Goal: Task Accomplishment & Management: Manage account settings

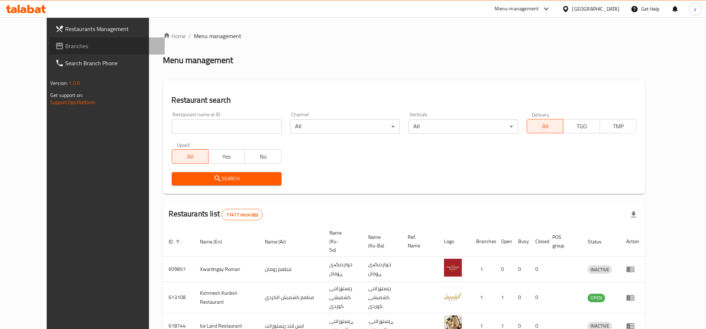
click at [73, 44] on span "Branches" at bounding box center [112, 46] width 94 height 9
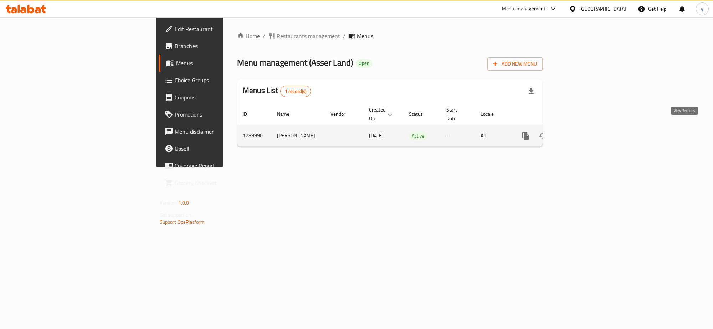
click at [581, 132] on icon "enhanced table" at bounding box center [577, 136] width 9 height 9
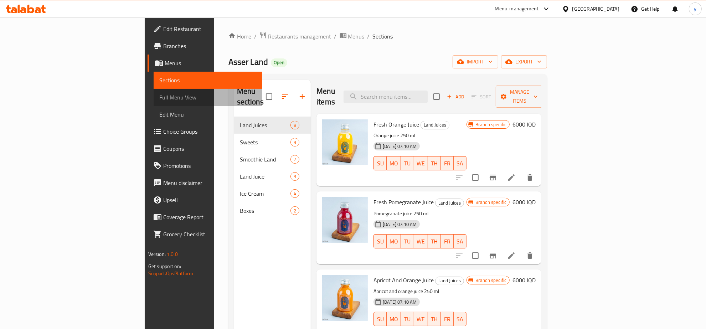
click at [159, 98] on span "Full Menu View" at bounding box center [208, 97] width 98 height 9
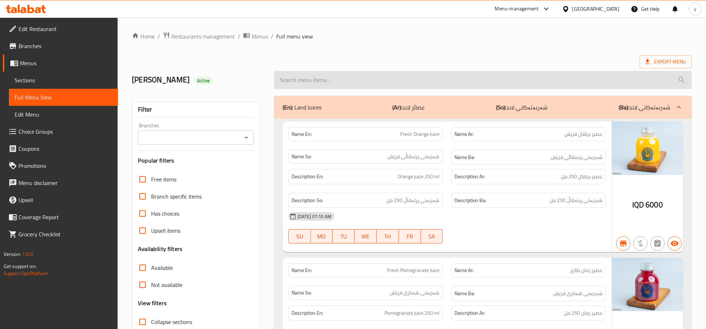
click at [357, 72] on input "search" at bounding box center [483, 80] width 418 height 18
paste input "Ice Cream Classic Vanilla And Chocolate"
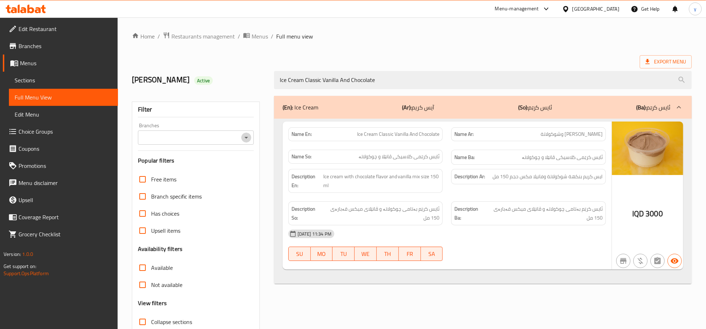
click at [248, 142] on icon "Open" at bounding box center [246, 137] width 9 height 9
type input "Ice Cream Classic Vanilla And Chocolate"
drag, startPoint x: 226, startPoint y: 160, endPoint x: 226, endPoint y: 166, distance: 5.7
click at [226, 166] on ul "All Asser Land, Zayona" at bounding box center [196, 162] width 116 height 31
click at [226, 166] on li "Asser Land, Zayona" at bounding box center [196, 168] width 116 height 13
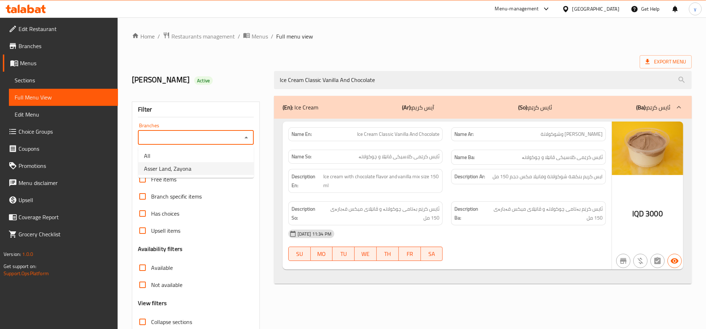
type input "Asser Land, Zayona"
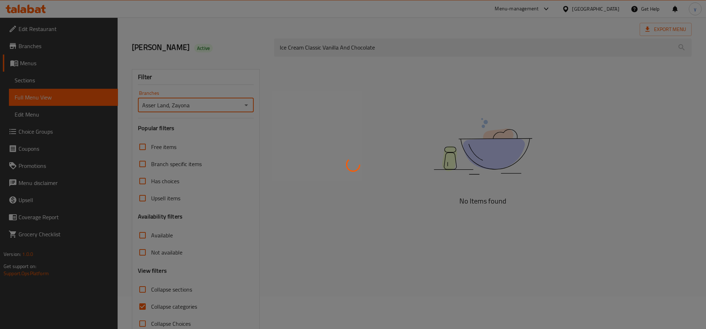
scroll to position [50, 0]
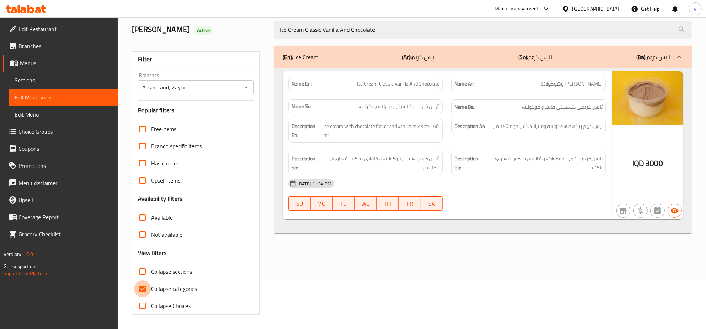
click at [147, 289] on input "Collapse categories" at bounding box center [142, 288] width 17 height 17
checkbox input "false"
click at [55, 76] on span "Sections" at bounding box center [64, 80] width 98 height 9
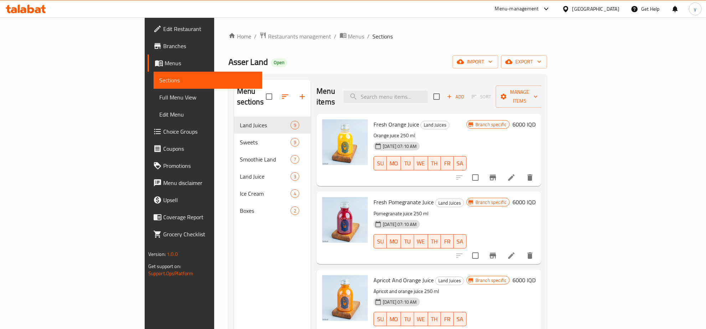
click at [422, 101] on div "Menu items Add Sort Manage items" at bounding box center [429, 97] width 225 height 34
click at [429, 98] on div "Menu items Add Sort Manage items" at bounding box center [429, 97] width 225 height 34
drag, startPoint x: 464, startPoint y: 93, endPoint x: 448, endPoint y: 95, distance: 16.2
click at [428, 93] on input "search" at bounding box center [386, 97] width 84 height 12
paste input "Grape Juice"
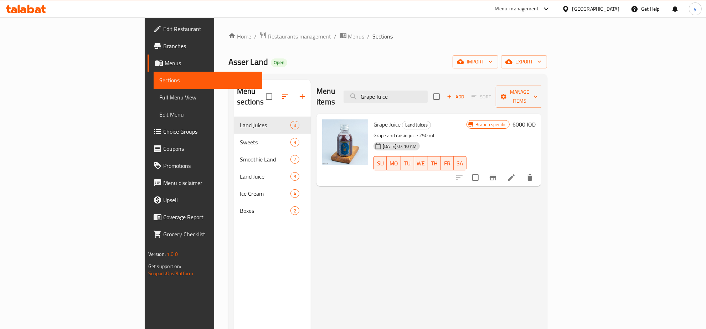
type input "Grape Juice"
click at [516, 173] on icon at bounding box center [511, 177] width 9 height 9
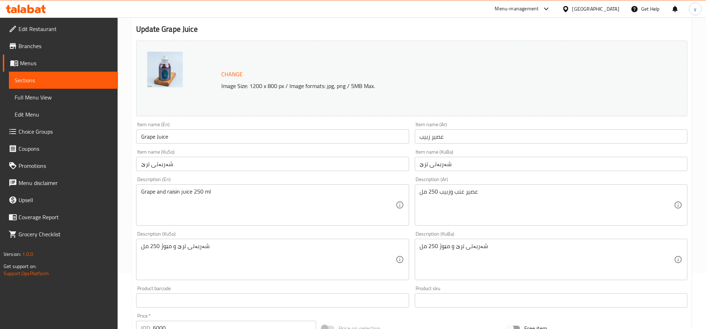
scroll to position [74, 0]
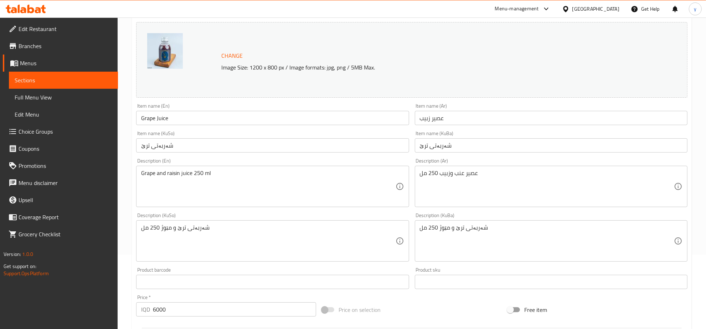
click at [178, 119] on input "Grape Juice" at bounding box center [272, 118] width 273 height 14
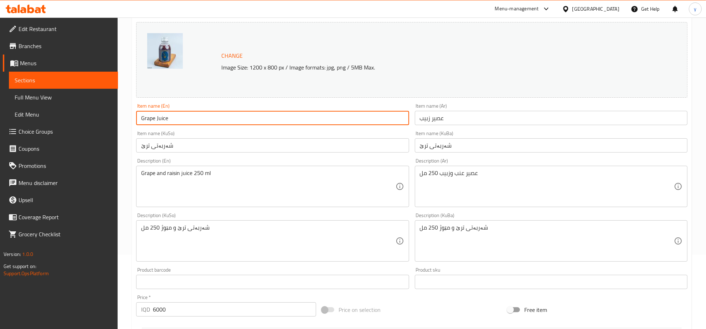
click at [450, 120] on input "عصير زبيب" at bounding box center [551, 118] width 273 height 14
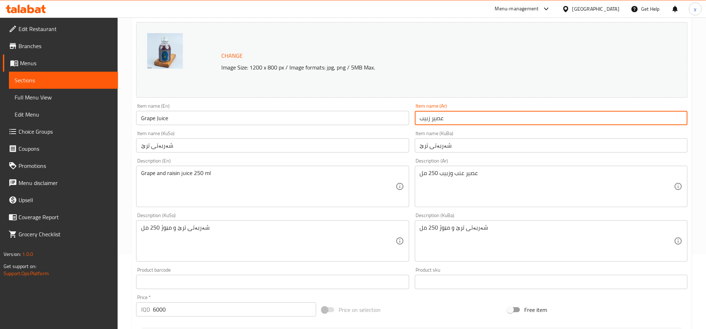
click at [331, 147] on input "شەربەتی ترێ" at bounding box center [272, 145] width 273 height 14
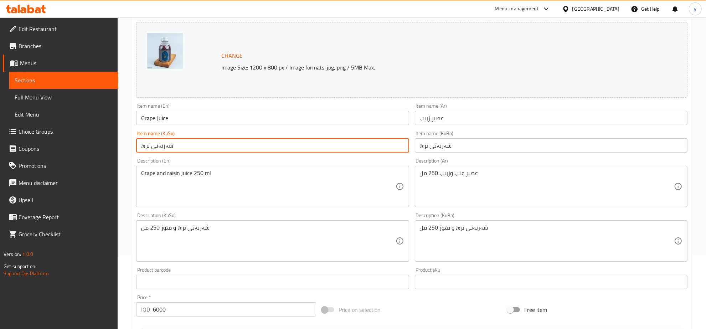
click at [307, 125] on input "Grape Juice" at bounding box center [272, 118] width 273 height 14
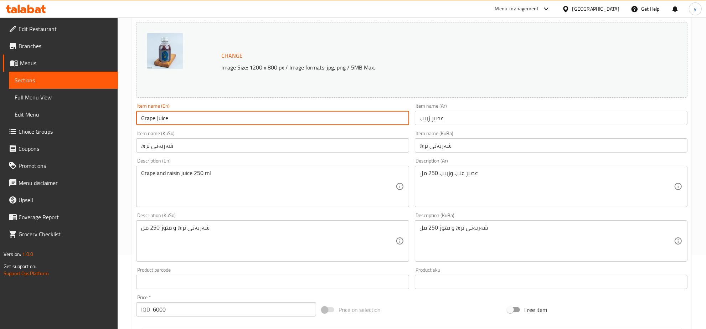
click at [149, 116] on input "Grape Juice" at bounding box center [272, 118] width 273 height 14
click at [169, 116] on input "Grape Juice" at bounding box center [272, 118] width 273 height 14
click at [152, 120] on input "Grape Juice" at bounding box center [272, 118] width 273 height 14
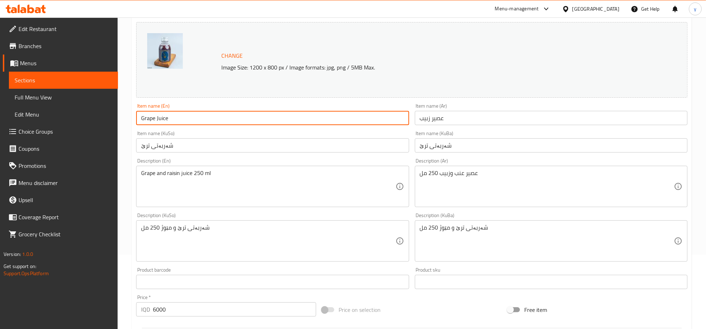
click at [152, 120] on input "Grape Juice" at bounding box center [272, 118] width 273 height 14
paste input "Raisin"
click at [183, 118] on input "Raisin Juice" at bounding box center [272, 118] width 273 height 14
type input "Raisin Juice"
click at [362, 145] on input "شەربەتی ترێ" at bounding box center [272, 145] width 273 height 14
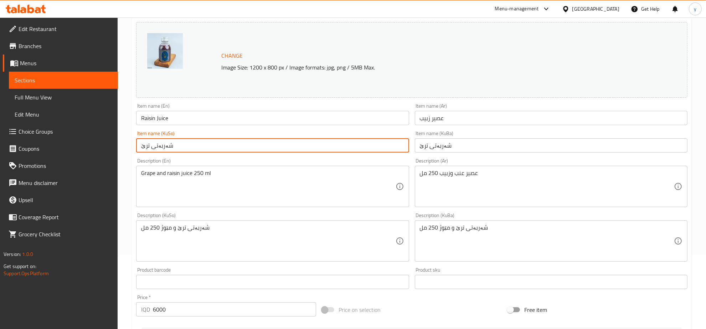
click at [188, 143] on input "شەربەتی ترێ" at bounding box center [272, 145] width 273 height 14
paste input "مێوژ"
type input "شەربەتی مێوژ"
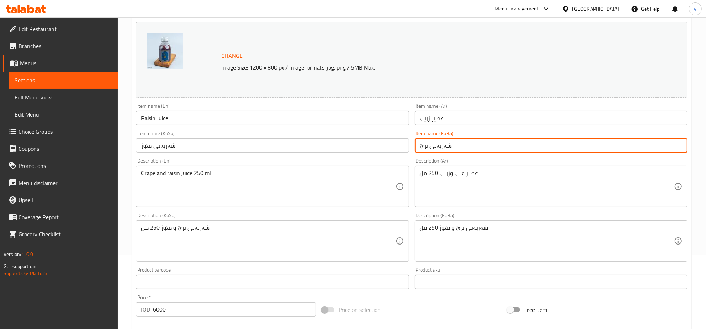
click at [437, 143] on input "شەربەتی ترێ" at bounding box center [551, 145] width 273 height 14
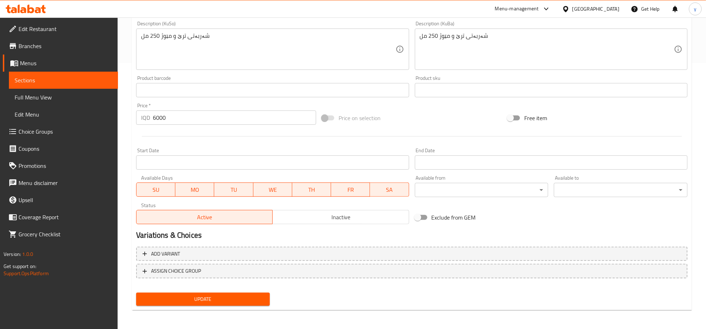
click at [202, 293] on button "Update" at bounding box center [203, 299] width 134 height 13
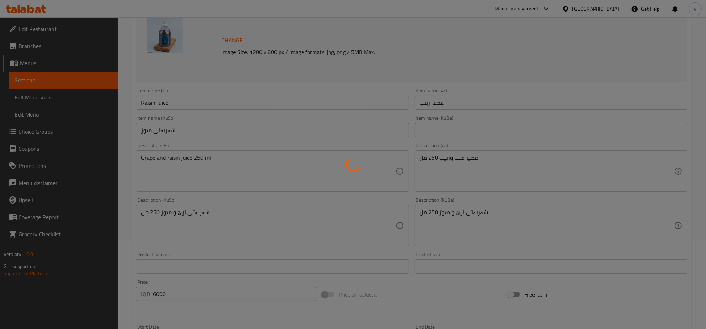
scroll to position [43, 0]
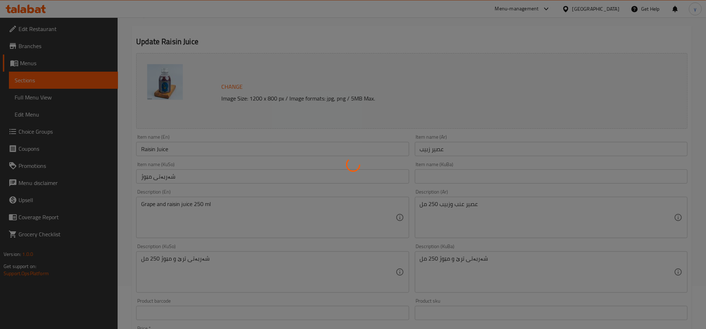
click at [174, 149] on div at bounding box center [353, 164] width 706 height 329
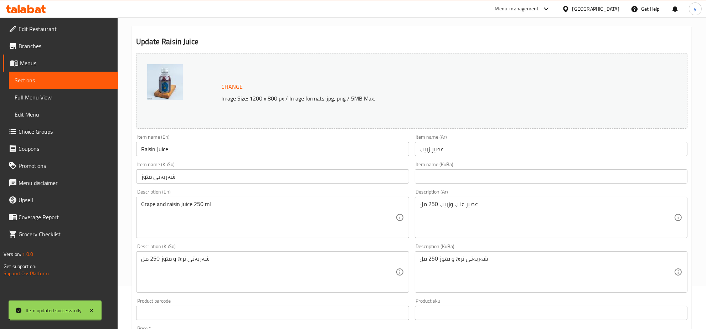
click at [174, 149] on div "Home / Restaurants management / Menus / Sections / item / update Land Juices se…" at bounding box center [412, 264] width 560 height 550
click at [174, 149] on input "Raisin Juice" at bounding box center [272, 149] width 273 height 14
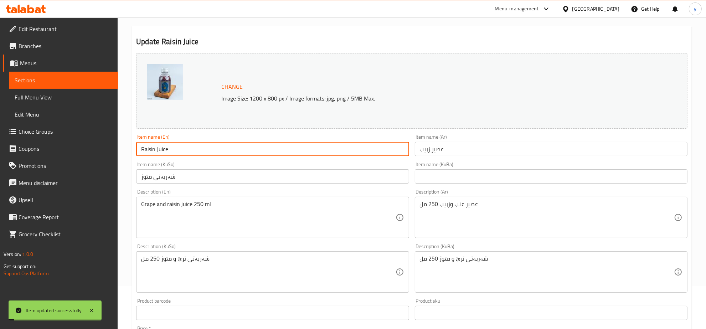
click at [174, 149] on input "Raisin Juice" at bounding box center [272, 149] width 273 height 14
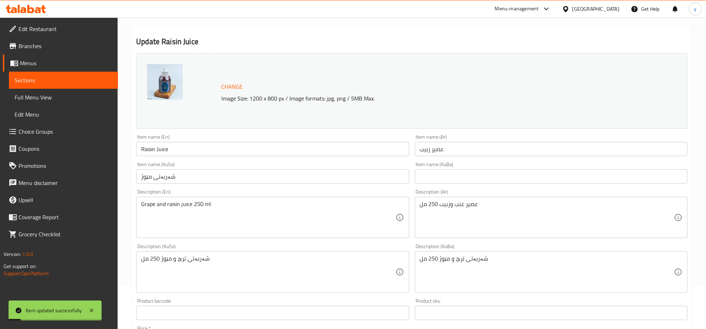
click at [219, 140] on div "Item name (En) Raisin Juice Item name (En)" at bounding box center [272, 145] width 273 height 22
click at [66, 95] on span "Full Menu View" at bounding box center [64, 97] width 98 height 9
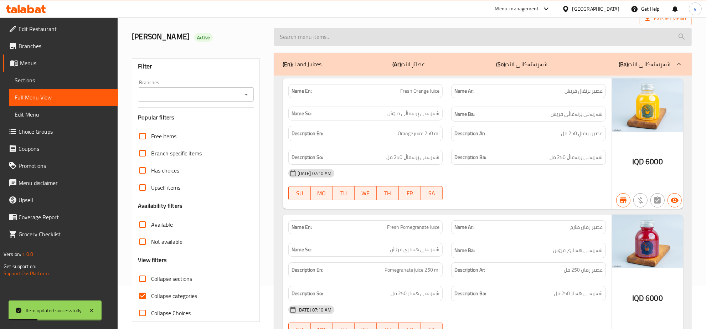
click at [346, 40] on input "search" at bounding box center [483, 37] width 418 height 18
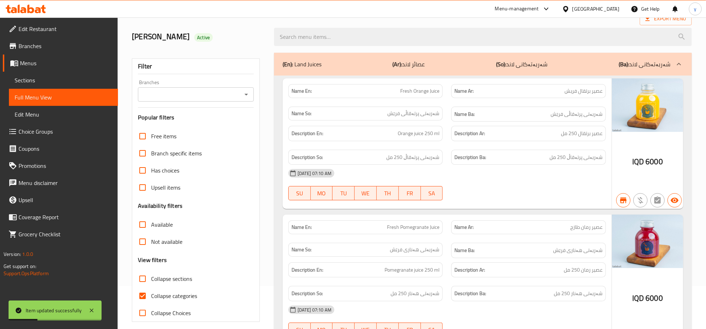
paste input "Raisin Juice"
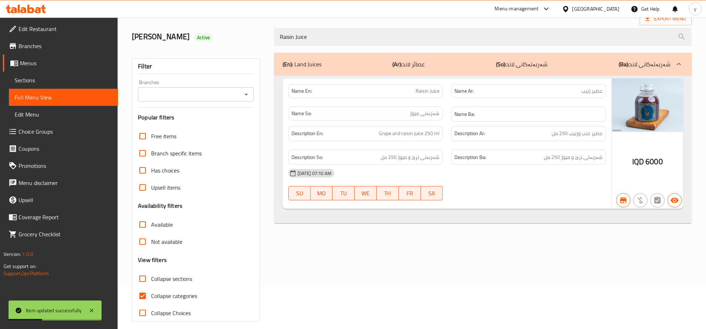
click at [248, 94] on icon "Open" at bounding box center [246, 94] width 9 height 9
type input "Raisin Juice"
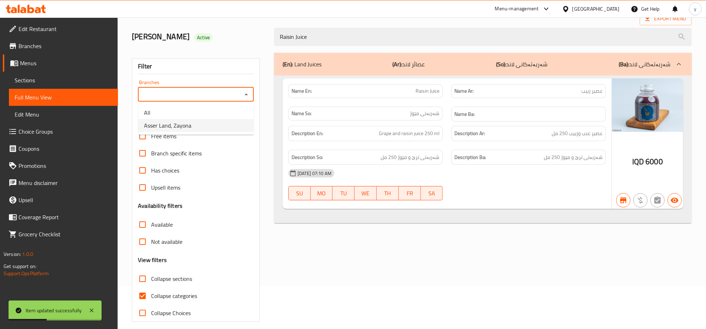
click at [220, 129] on li "Asser Land, Zayona" at bounding box center [196, 125] width 116 height 13
type input "Asser Land, Zayona"
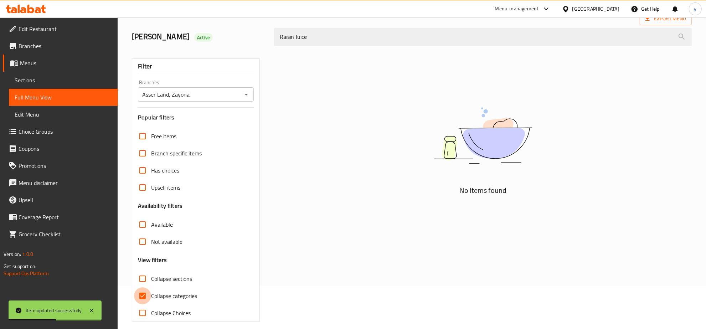
click at [142, 295] on input "Collapse categories" at bounding box center [142, 295] width 17 height 17
checkbox input "false"
click at [91, 307] on icon at bounding box center [91, 310] width 9 height 9
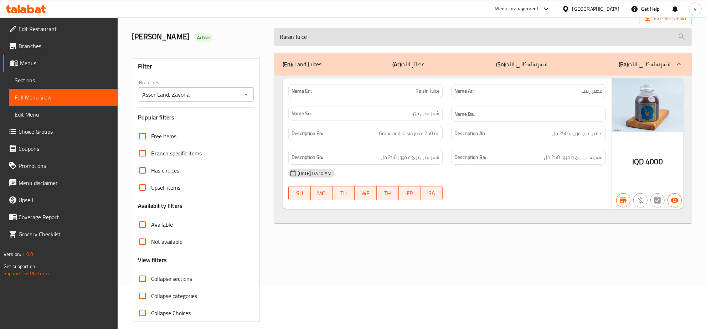
click at [373, 44] on input "Raisin Juice" at bounding box center [483, 37] width 418 height 18
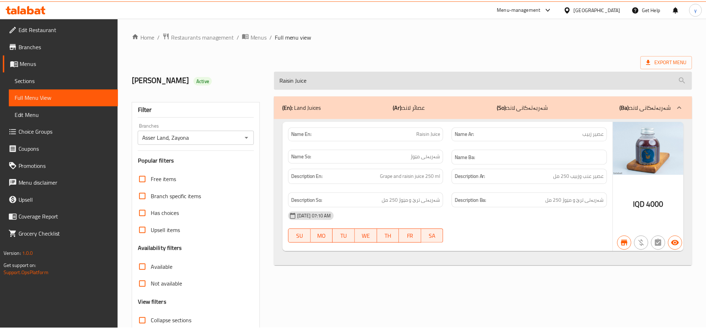
scroll to position [50, 0]
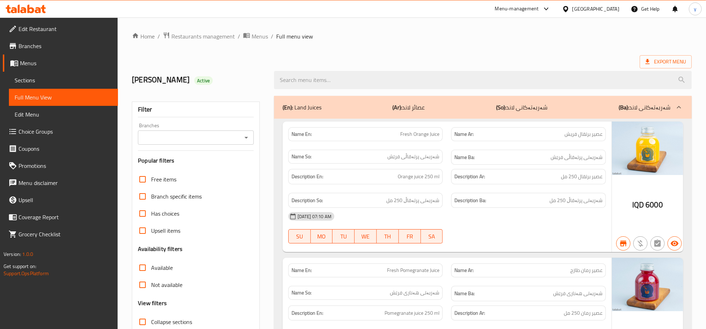
click at [29, 11] on icon at bounding box center [30, 9] width 7 height 9
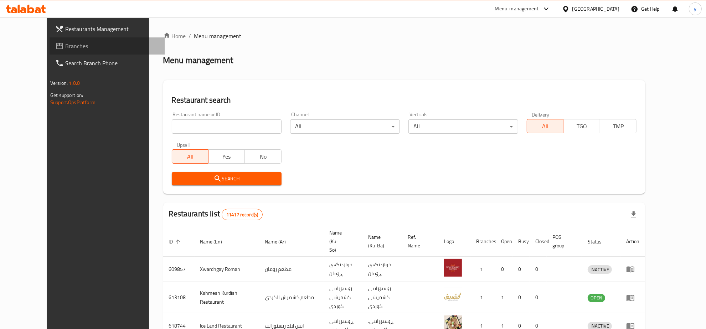
click at [80, 52] on link "Branches" at bounding box center [107, 45] width 115 height 17
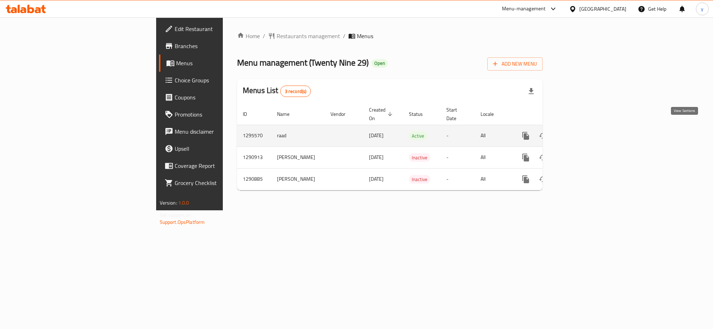
click at [586, 127] on link "enhanced table" at bounding box center [577, 135] width 17 height 17
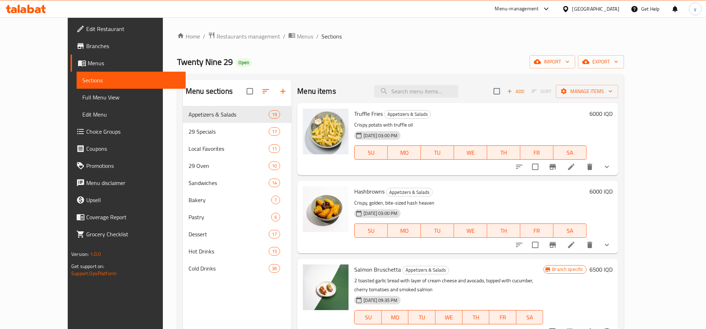
click at [86, 132] on span "Choice Groups" at bounding box center [133, 131] width 94 height 9
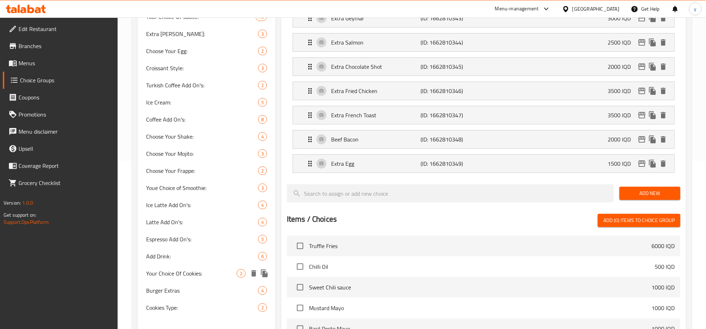
scroll to position [148, 0]
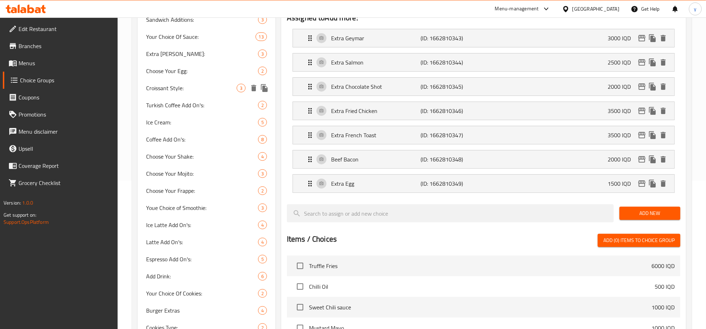
click at [195, 86] on span "Croissant Style:" at bounding box center [191, 88] width 91 height 9
type input "Croissant Style:"
type input "نوع كرواسون:"
type input "جۆری کرواسۆن:"
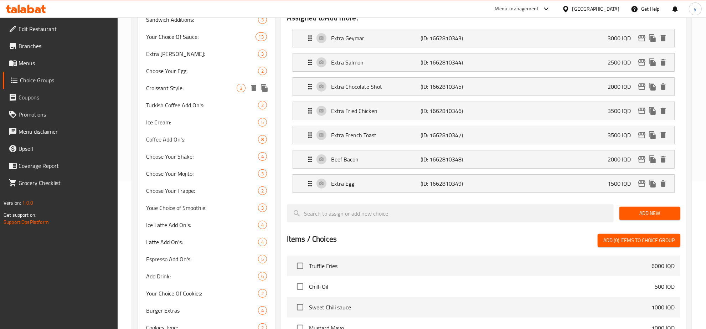
type input "1"
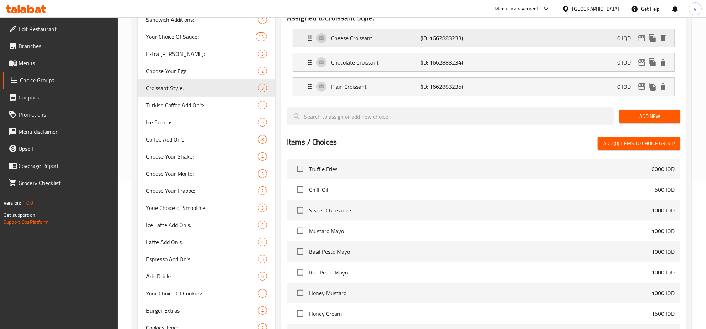
click at [426, 34] on p "(ID: 1662883233)" at bounding box center [451, 38] width 60 height 9
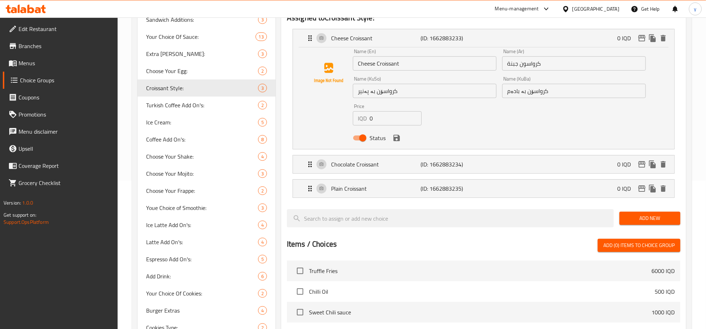
click at [550, 89] on input "کرواسۆن بە بادەم" at bounding box center [574, 91] width 144 height 14
click at [542, 68] on input "كرواسون جبنة" at bounding box center [574, 63] width 144 height 14
click at [619, 62] on input "كرواسون جبنة" at bounding box center [574, 63] width 144 height 14
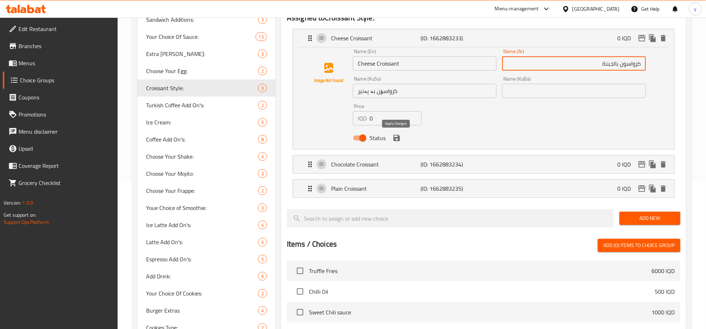
click at [395, 134] on icon "save" at bounding box center [397, 138] width 9 height 9
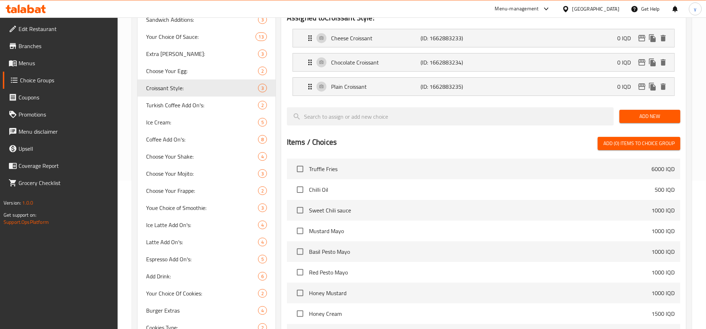
type input "كرواسون بالجبنة"
click at [448, 29] on div "Cheese Croissant (ID: 1662883233) 0 IQD" at bounding box center [486, 38] width 360 height 18
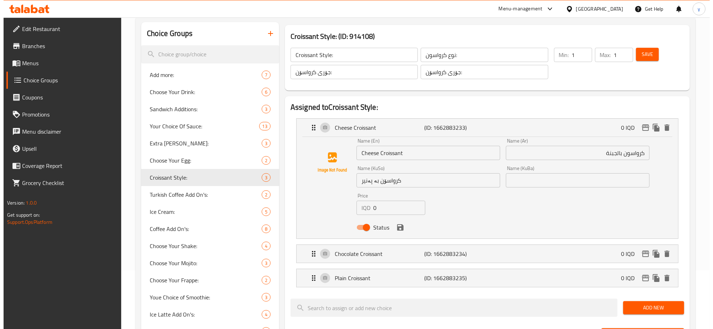
scroll to position [0, 0]
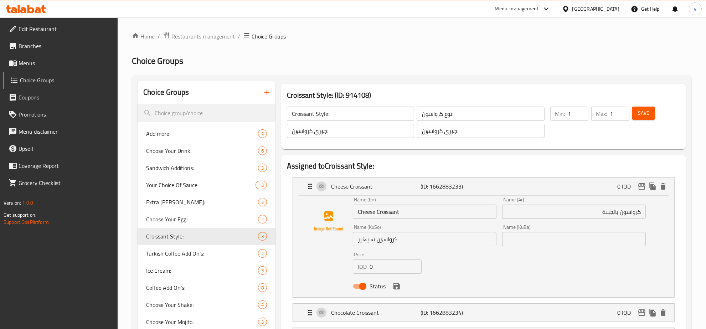
click at [644, 109] on span "Save" at bounding box center [643, 113] width 11 height 9
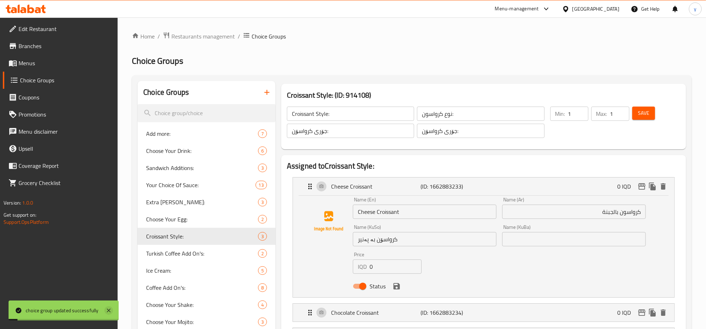
click at [111, 309] on icon at bounding box center [108, 310] width 9 height 9
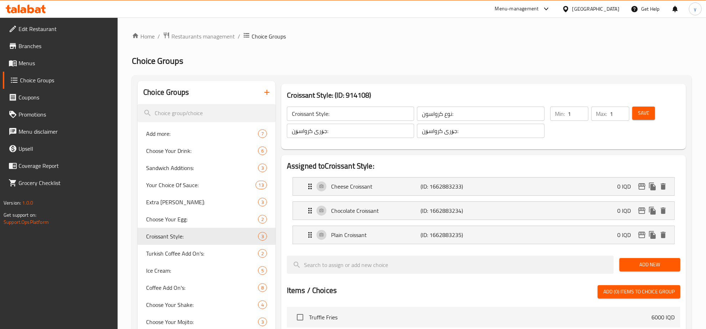
click at [379, 175] on li "Cheese Croissant (ID: 1662883233) 0 IQD Name (En) Cheese Croissant Name (En) Na…" at bounding box center [484, 186] width 394 height 24
click at [401, 182] on p "Cheese Croissant" at bounding box center [375, 186] width 89 height 9
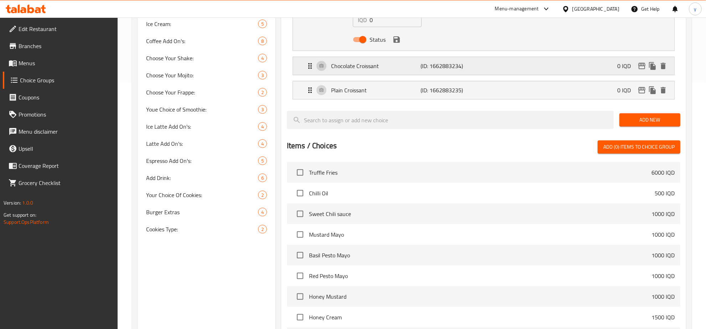
scroll to position [205, 0]
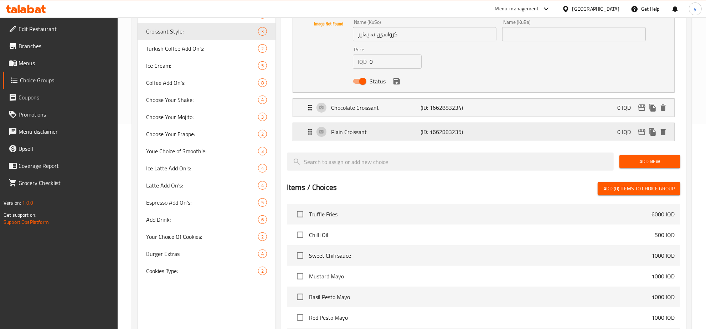
click at [387, 132] on p "Plain Croissant" at bounding box center [375, 132] width 89 height 9
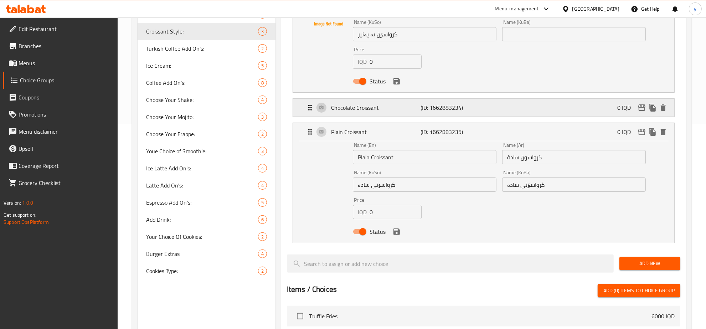
click at [393, 116] on div "Chocolate Croissant (ID: 1662883234) 0 IQD" at bounding box center [486, 108] width 360 height 18
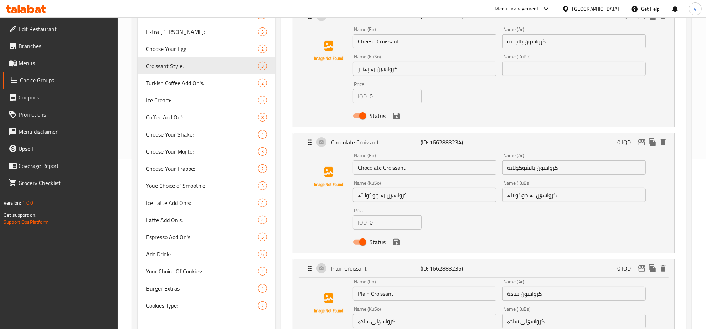
scroll to position [111, 0]
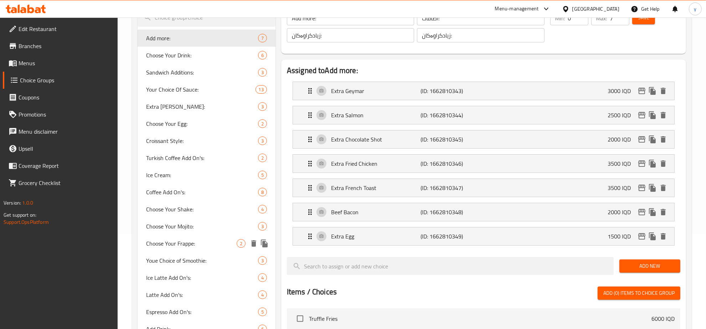
scroll to position [74, 0]
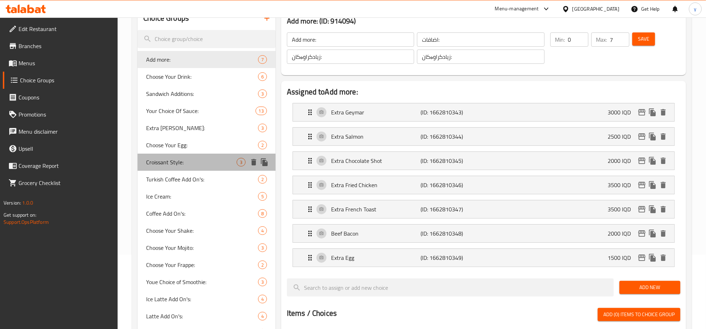
click at [188, 161] on span "Croissant Style:" at bounding box center [191, 162] width 91 height 9
type input "Croissant Style:"
type input "نوع كرواسون:"
type input "جۆری کرواسۆن:"
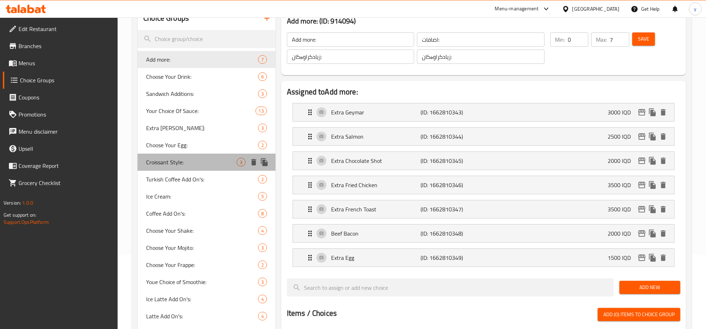
type input "1"
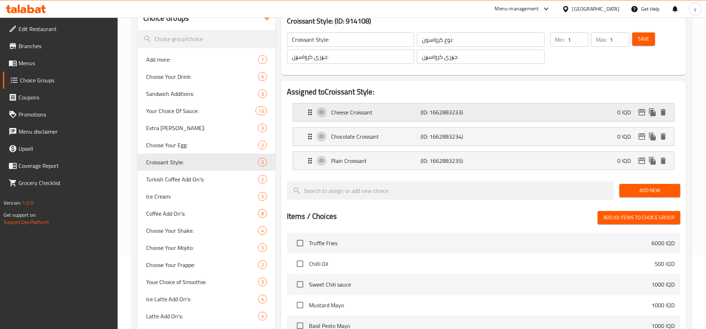
click at [401, 113] on p "Cheese Croissant" at bounding box center [375, 112] width 89 height 9
